Goal: Transaction & Acquisition: Purchase product/service

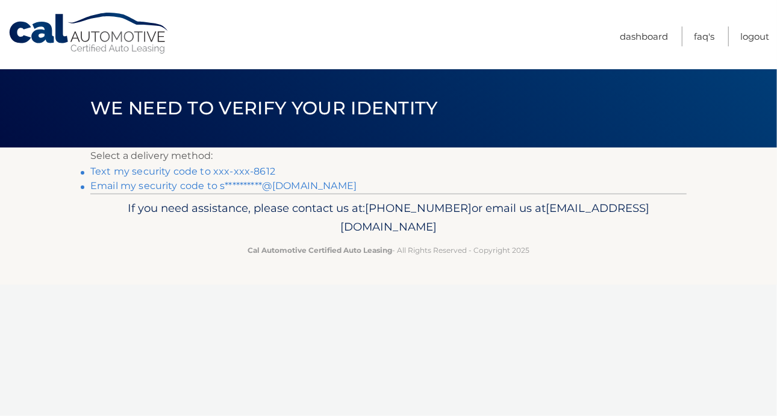
click at [237, 172] on link "Text my security code to xxx-xxx-8612" at bounding box center [182, 171] width 185 height 11
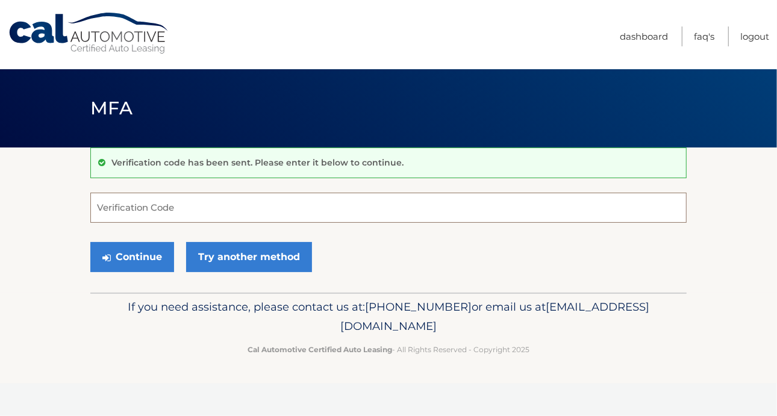
click at [196, 200] on input "Verification Code" at bounding box center [388, 208] width 596 height 30
click at [172, 222] on input "Verification Code" at bounding box center [388, 208] width 596 height 30
type input "993175"
click at [140, 255] on button "Continue" at bounding box center [132, 257] width 84 height 30
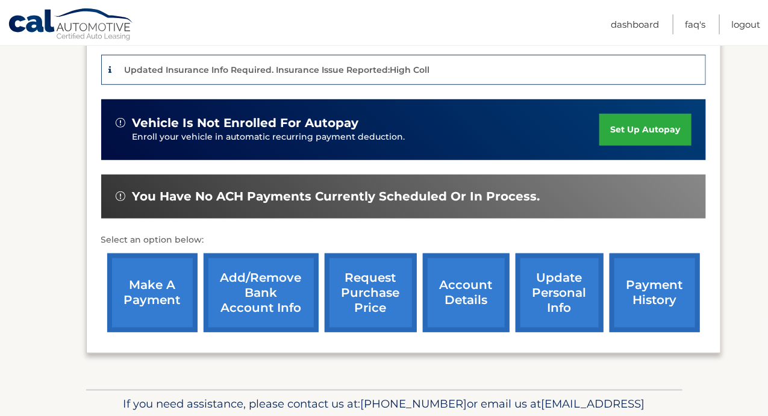
scroll to position [295, 0]
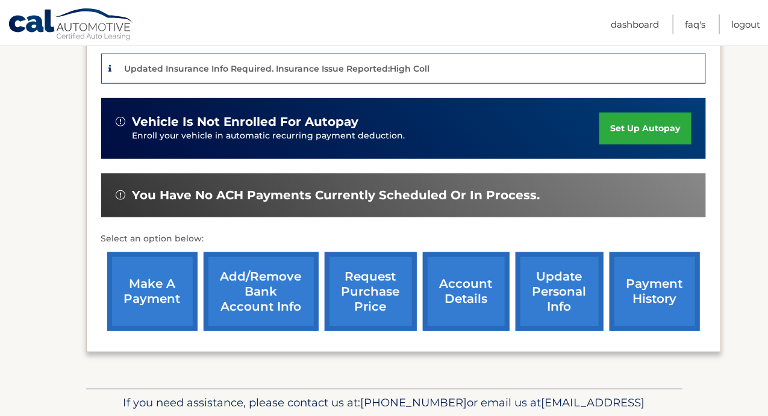
click at [163, 277] on link "make a payment" at bounding box center [152, 291] width 90 height 79
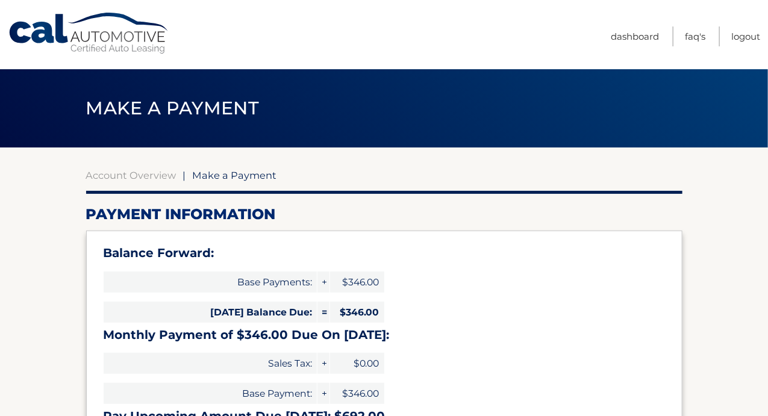
select select "MmI1ODA0OGQtNWE0ZC00YjAzLThlNzAtODgxMTE2MTQ0ODU0"
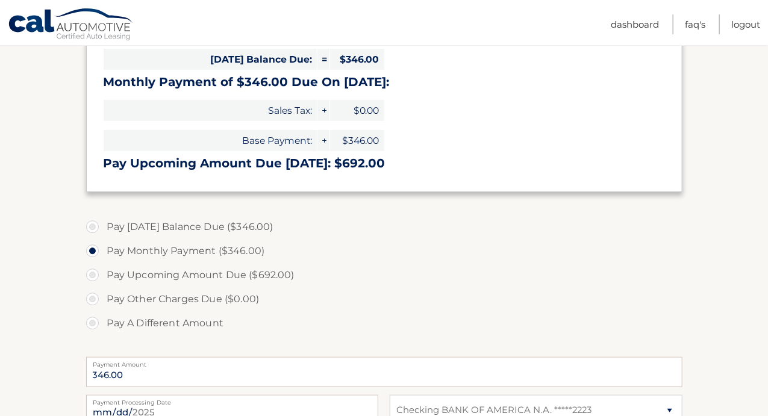
scroll to position [251, 0]
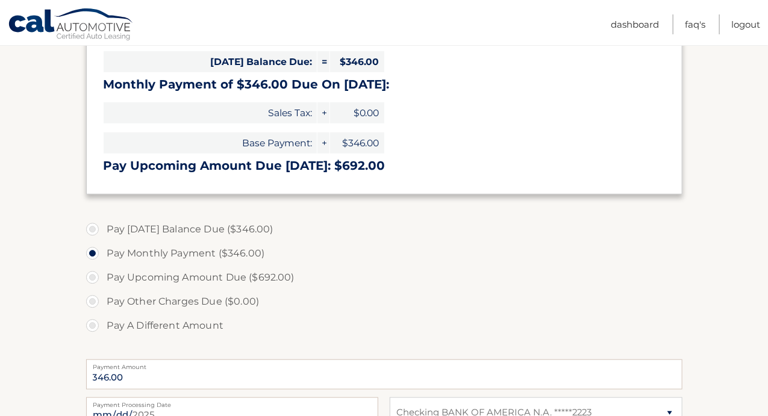
click at [95, 229] on label "Pay Today's Balance Due ($346.00)" at bounding box center [384, 229] width 596 height 24
click at [95, 229] on input "Pay Today's Balance Due ($346.00)" at bounding box center [97, 226] width 12 height 19
radio input "true"
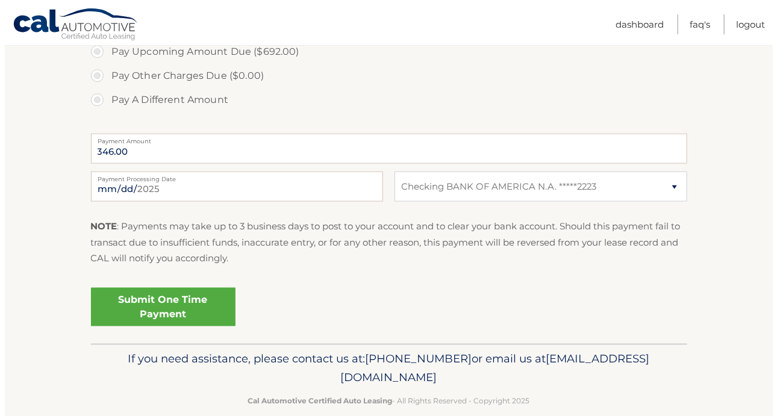
scroll to position [476, 0]
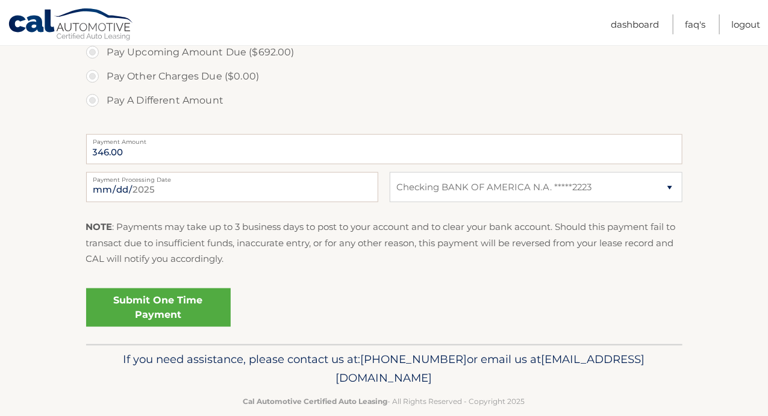
click at [149, 312] on link "Submit One Time Payment" at bounding box center [158, 307] width 145 height 39
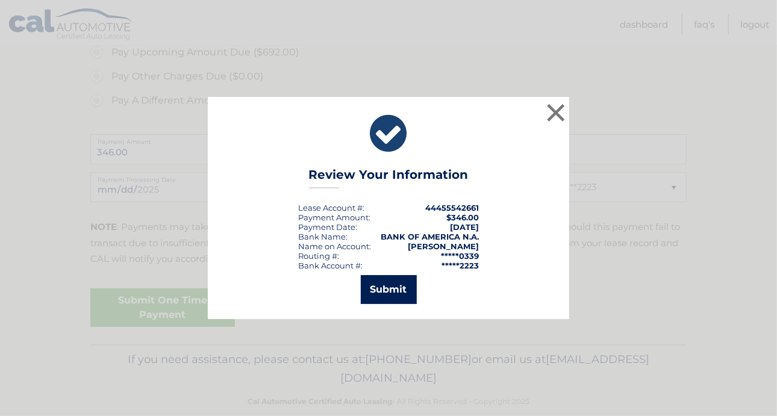
click at [372, 282] on button "Submit" at bounding box center [389, 289] width 56 height 29
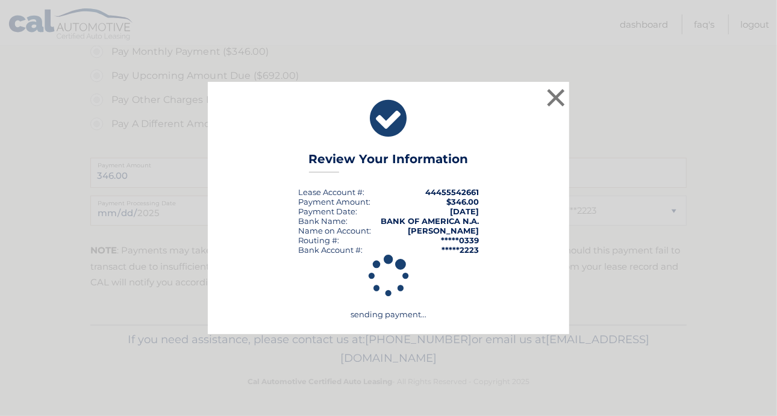
scroll to position [451, 0]
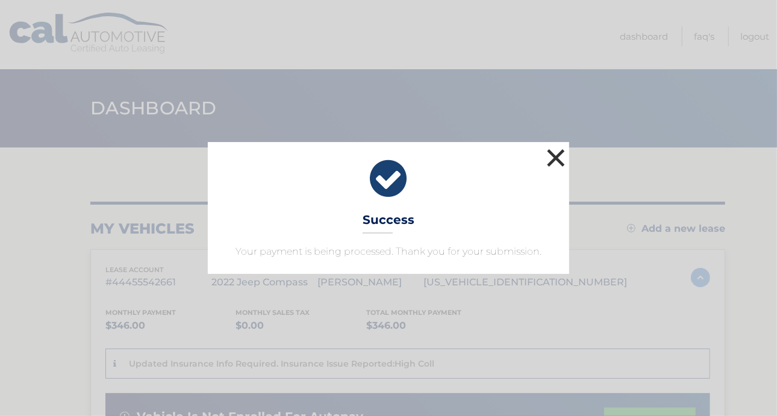
click at [559, 157] on button "×" at bounding box center [556, 158] width 24 height 24
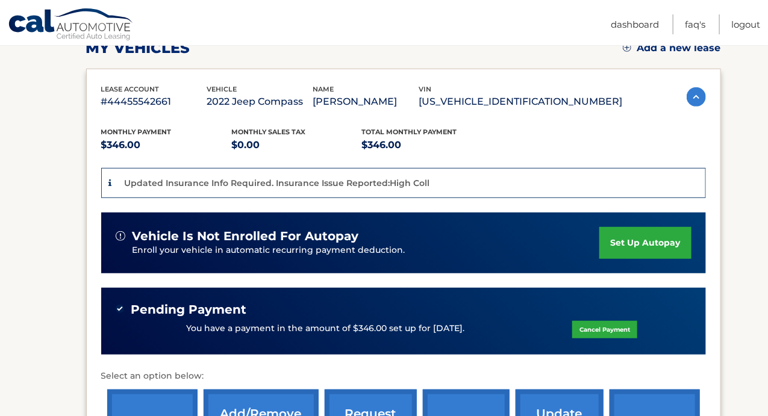
scroll to position [251, 0]
